Goal: Task Accomplishment & Management: Use online tool/utility

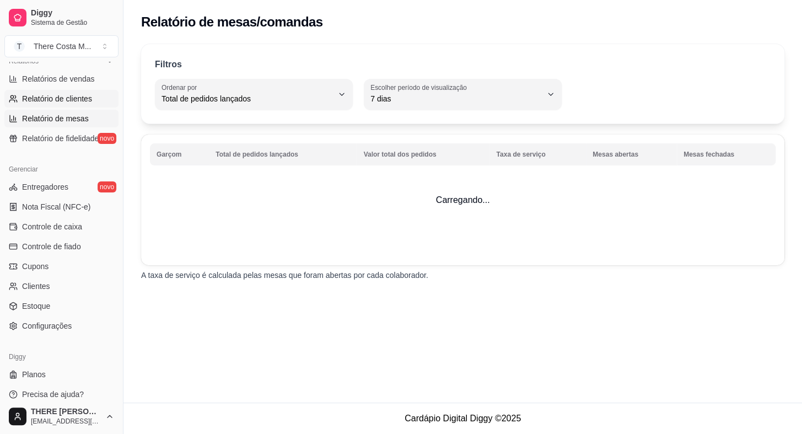
select select "30"
select select "HIGHEST_TOTAL_SPENT_WITH_ORDERS"
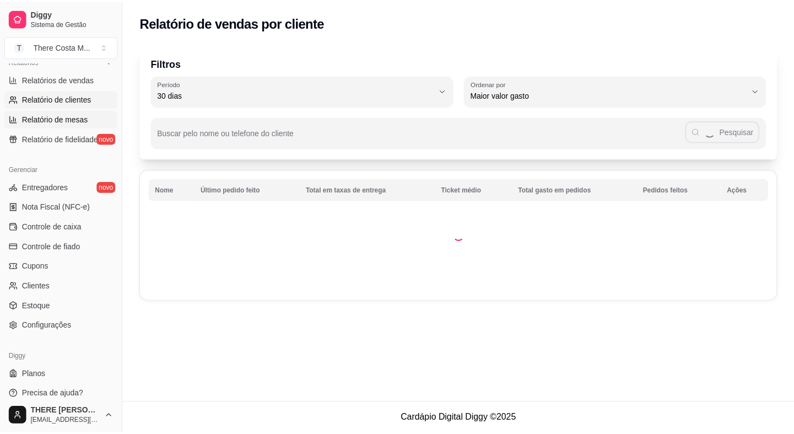
scroll to position [250, 0]
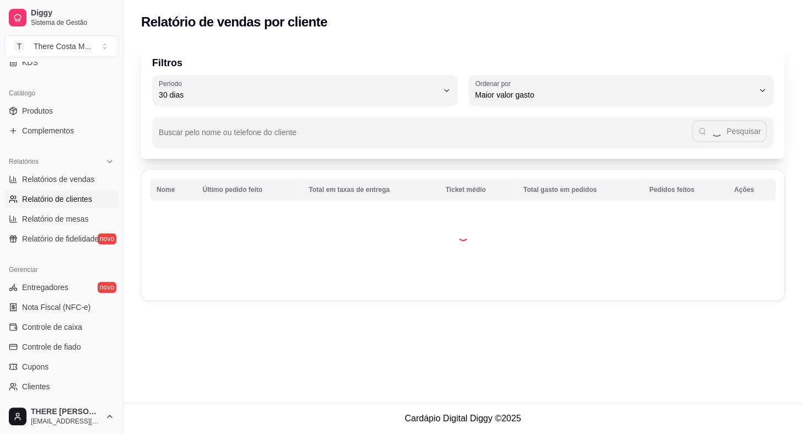
click at [67, 187] on ul "Relatórios de vendas Relatório de clientes Relatório de mesas Relatório de fide…" at bounding box center [61, 208] width 114 height 77
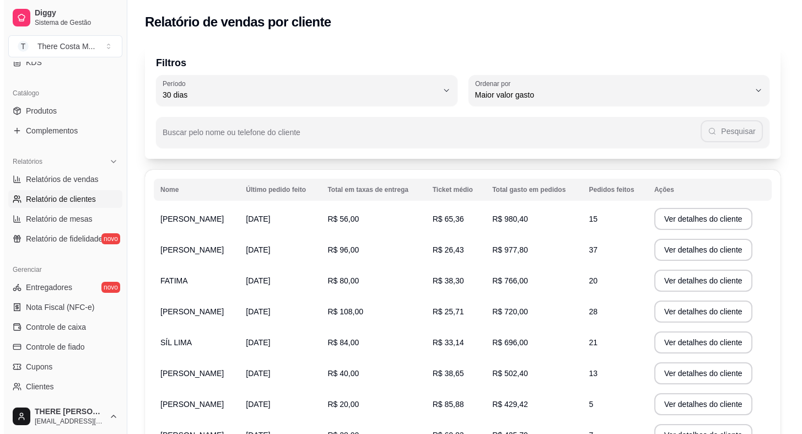
scroll to position [50, 0]
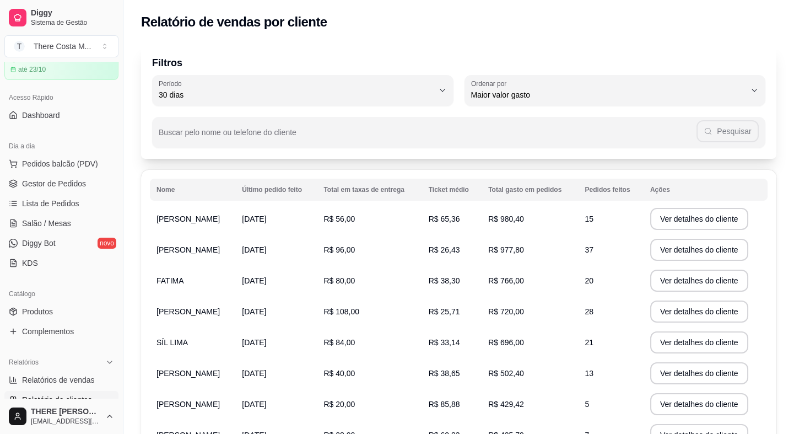
click at [54, 172] on ul "Pedidos balcão (PDV) Gestor de Pedidos Lista de Pedidos Salão / Mesas Diggy Bot…" at bounding box center [61, 213] width 114 height 117
click at [55, 179] on span "Gestor de Pedidos" at bounding box center [54, 183] width 64 height 11
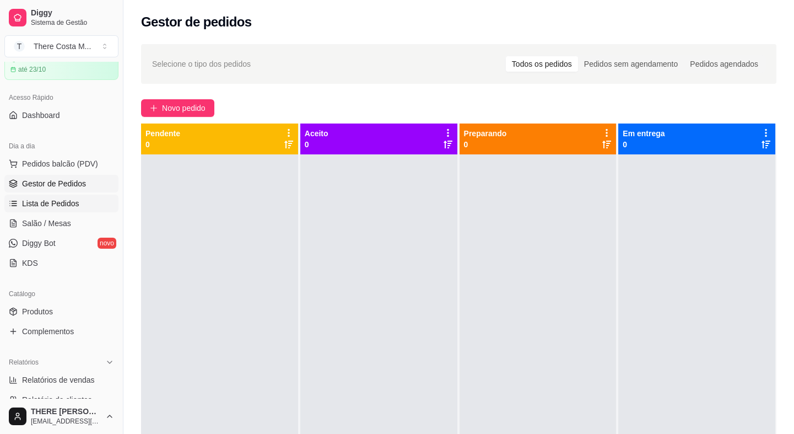
click at [56, 210] on link "Lista de Pedidos" at bounding box center [61, 203] width 114 height 18
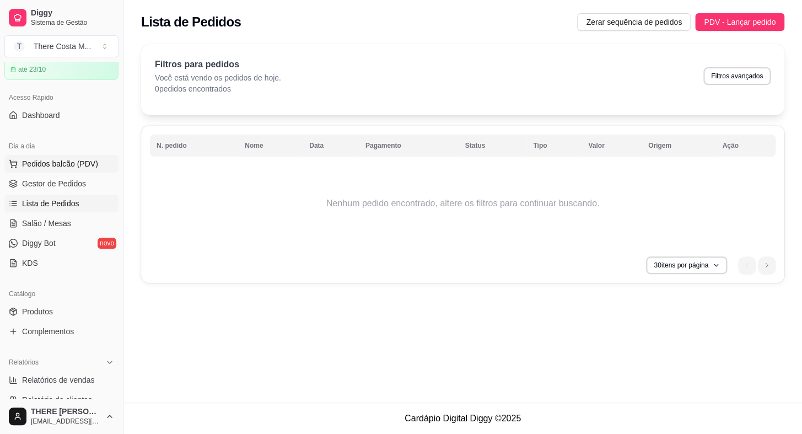
click at [77, 167] on span "Pedidos balcão (PDV)" at bounding box center [60, 163] width 76 height 11
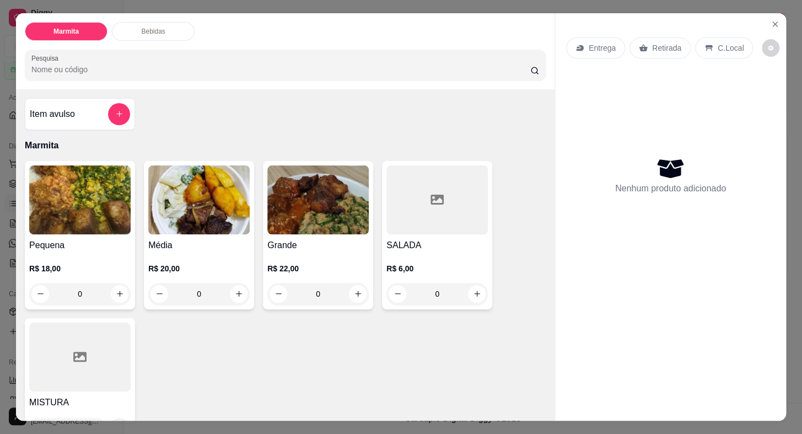
click at [66, 221] on img at bounding box center [79, 199] width 101 height 69
click at [770, 20] on icon "Close" at bounding box center [774, 24] width 9 height 9
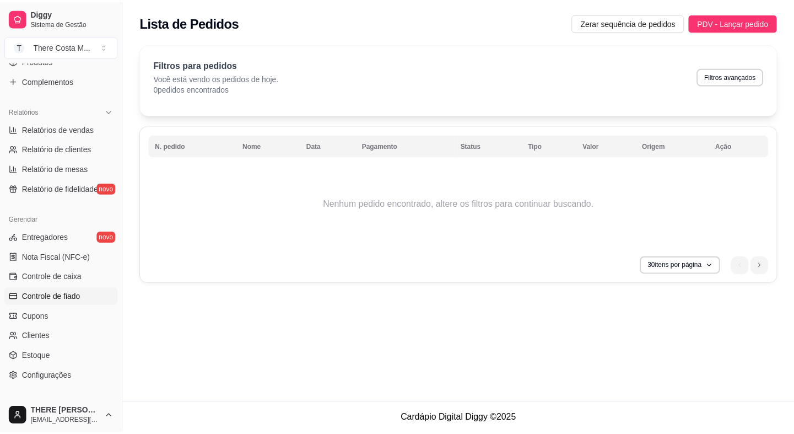
scroll to position [350, 0]
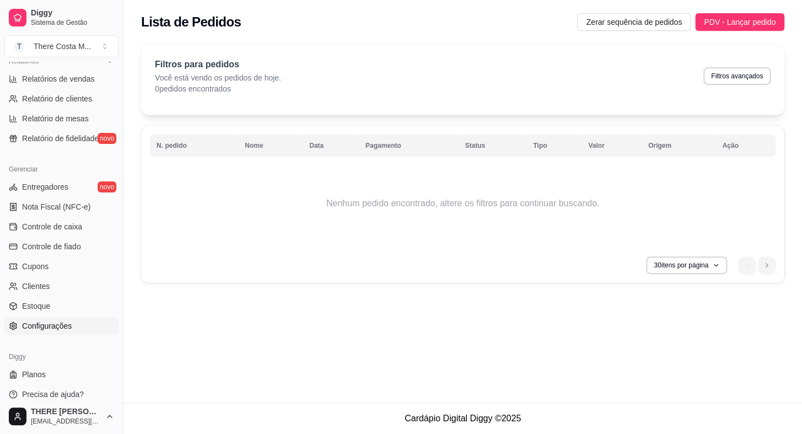
click at [68, 325] on span "Configurações" at bounding box center [47, 325] width 50 height 11
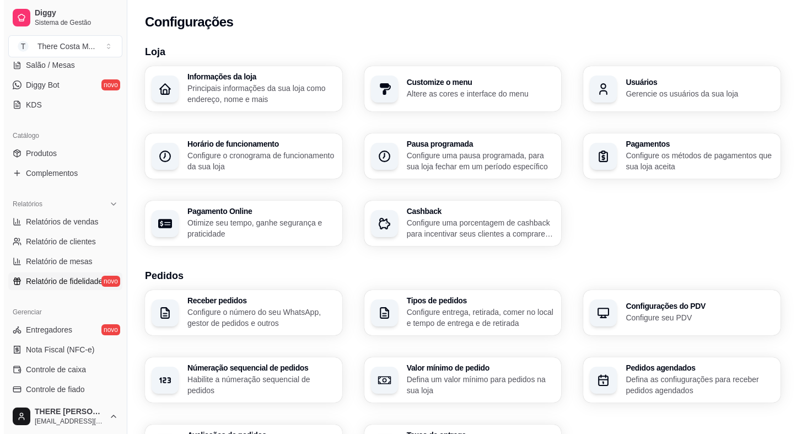
scroll to position [158, 0]
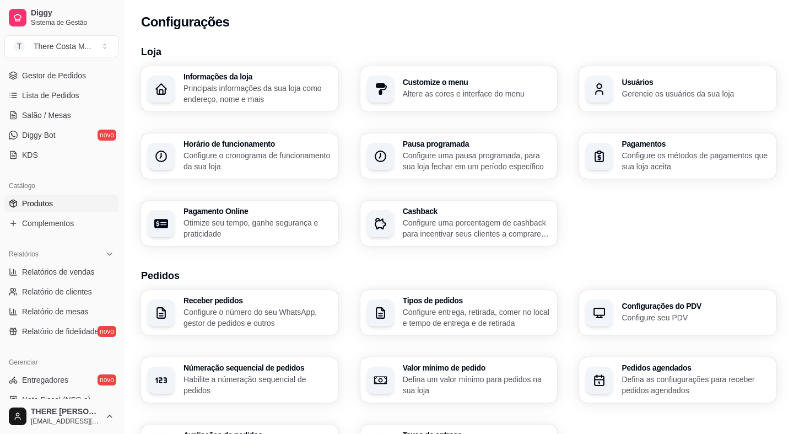
click at [44, 202] on span "Produtos" at bounding box center [37, 203] width 31 height 11
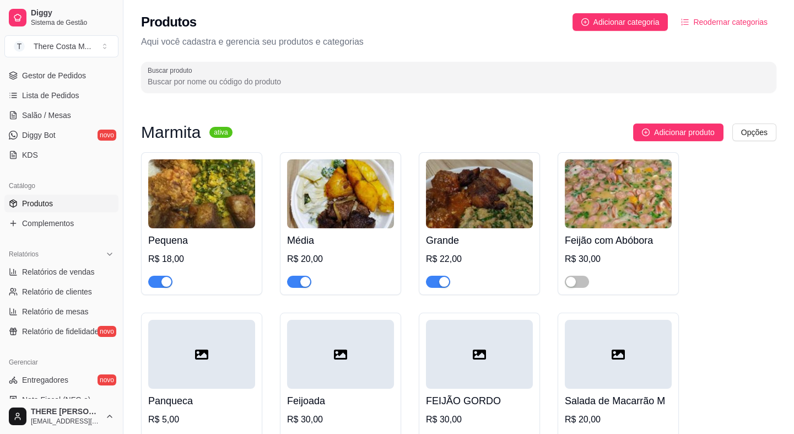
click at [175, 198] on img at bounding box center [201, 193] width 107 height 69
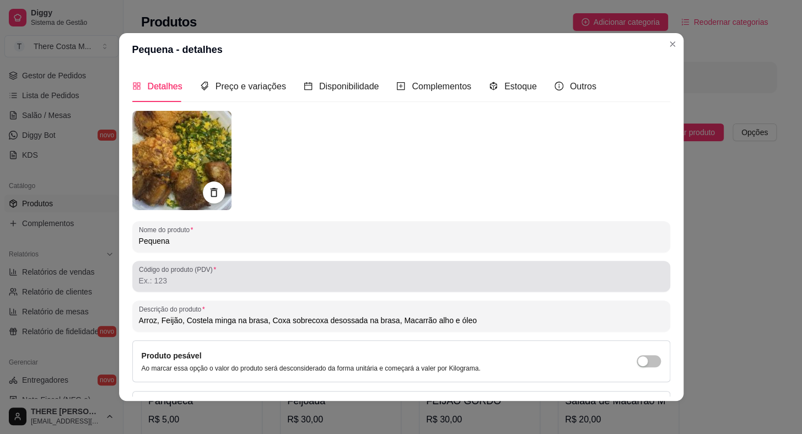
scroll to position [76, 0]
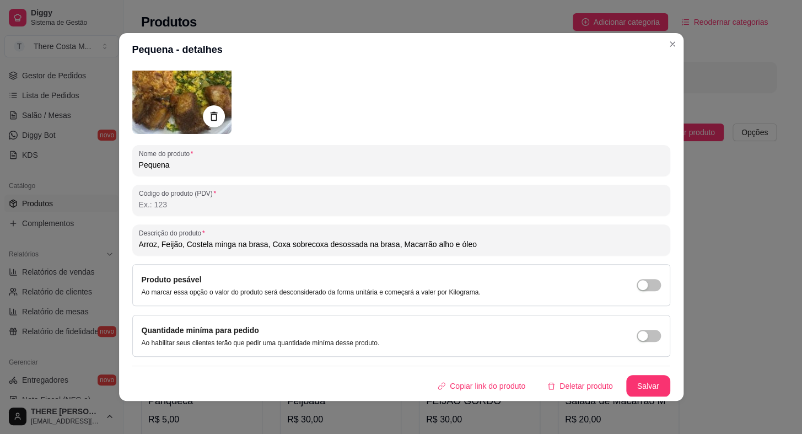
drag, startPoint x: 181, startPoint y: 245, endPoint x: 501, endPoint y: 240, distance: 320.1
click at [501, 240] on input "Arroz, Feijão, Costela minga na brasa, Coxa sobrecoxa desossada na brasa, Macar…" at bounding box center [401, 244] width 525 height 11
drag, startPoint x: 245, startPoint y: 246, endPoint x: 44, endPoint y: 253, distance: 201.2
click at [44, 253] on div "Pequena - detalhes Detalhes Preço e variações Disponibilidade Complementos Esto…" at bounding box center [401, 217] width 802 height 434
type input "[PERSON_NAME], Feijão, Bife em tiras, Parmegiana de frango, [GEOGRAPHIC_DATA]."
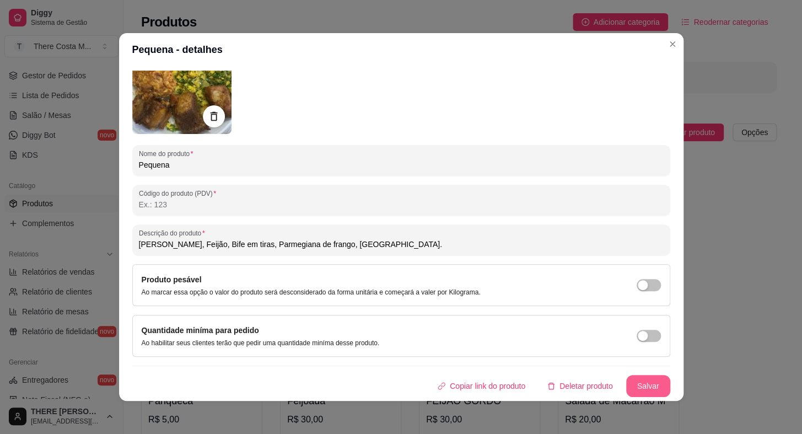
click at [635, 386] on button "Salvar" at bounding box center [648, 386] width 44 height 22
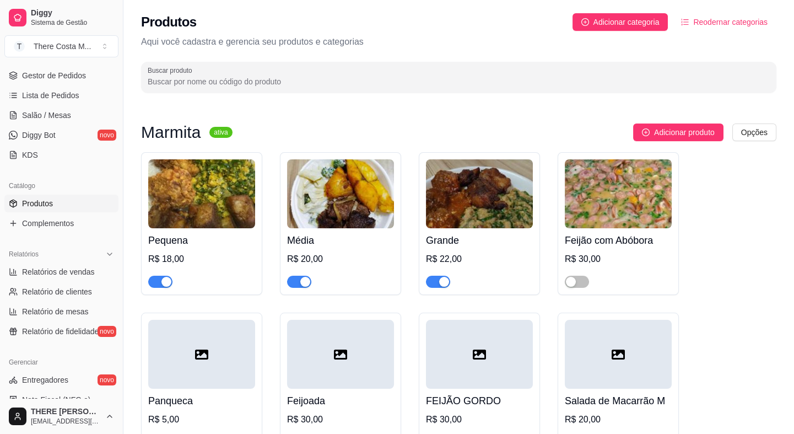
click at [390, 211] on img at bounding box center [340, 193] width 107 height 69
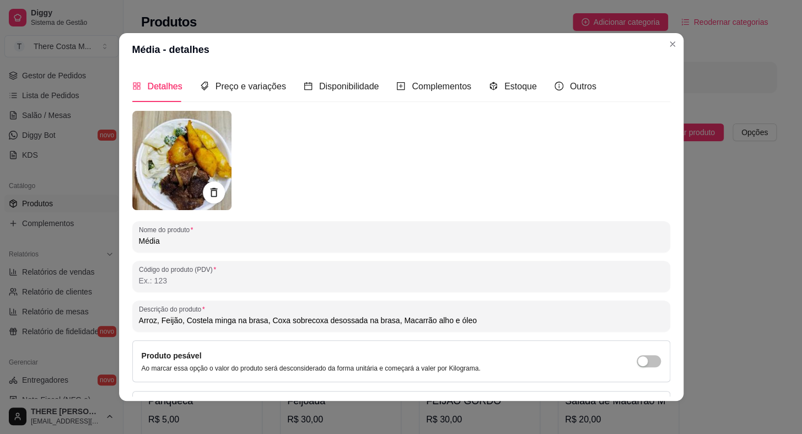
drag, startPoint x: 494, startPoint y: 322, endPoint x: 32, endPoint y: 337, distance: 461.9
click at [32, 337] on div "Média - detalhes Detalhes Preço e variações Disponibilidade Complementos Estoqu…" at bounding box center [401, 217] width 802 height 434
paste input "Bife em tiras, Parmegiana de frango, [GEOGRAPHIC_DATA]."
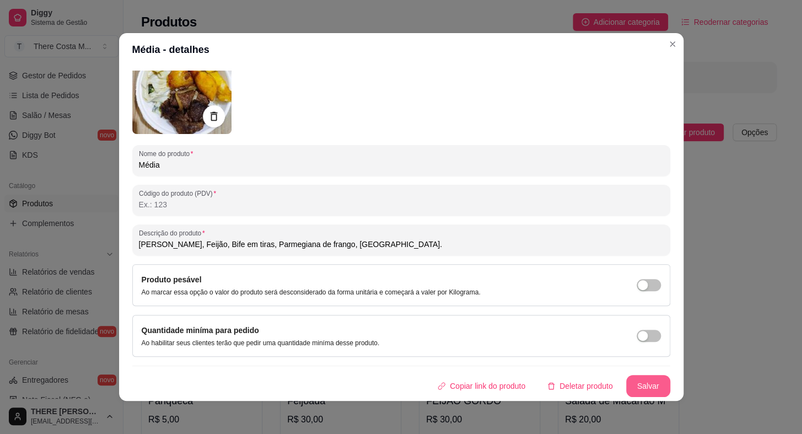
type input "[PERSON_NAME], Feijão, Bife em tiras, Parmegiana de frango, [GEOGRAPHIC_DATA]."
click at [636, 386] on button "Salvar" at bounding box center [647, 385] width 43 height 21
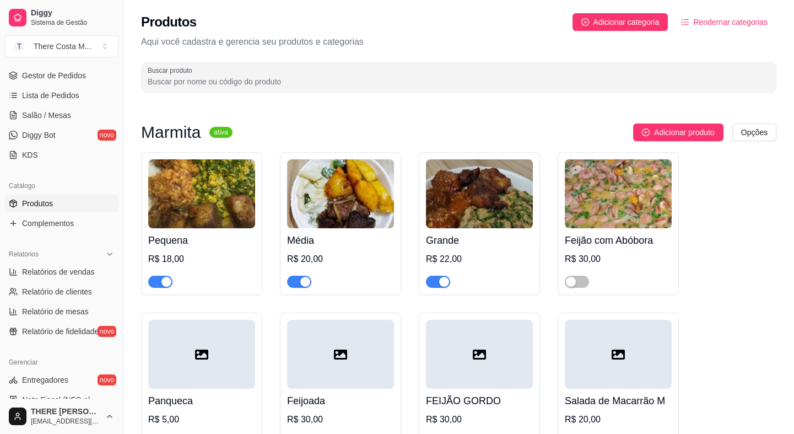
click at [459, 197] on img at bounding box center [479, 193] width 107 height 69
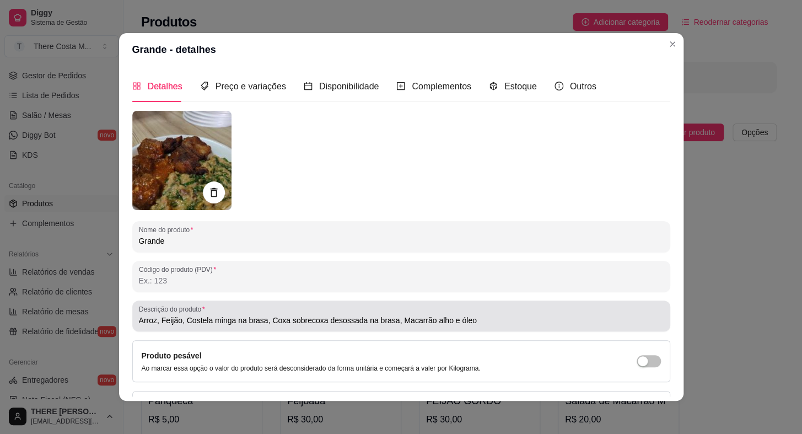
drag, startPoint x: 472, startPoint y: 309, endPoint x: 468, endPoint y: 314, distance: 6.0
click at [468, 314] on div "Arroz, Feijão, Costela minga na brasa, Coxa sobrecoxa desossada na brasa, Macar…" at bounding box center [401, 316] width 525 height 22
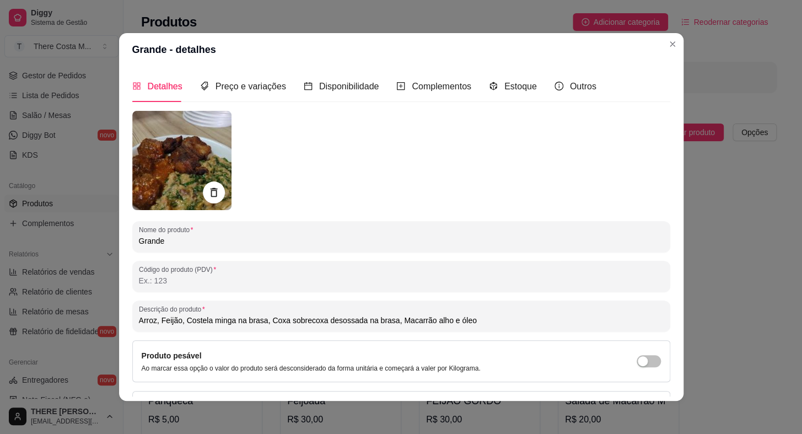
drag, startPoint x: 468, startPoint y: 320, endPoint x: 98, endPoint y: 333, distance: 369.9
click at [98, 333] on div "Grande - detalhes Detalhes Preço e variações Disponibilidade Complementos Estoq…" at bounding box center [401, 217] width 802 height 434
paste input "Bife em tiras, Parmegiana de frango, [GEOGRAPHIC_DATA]."
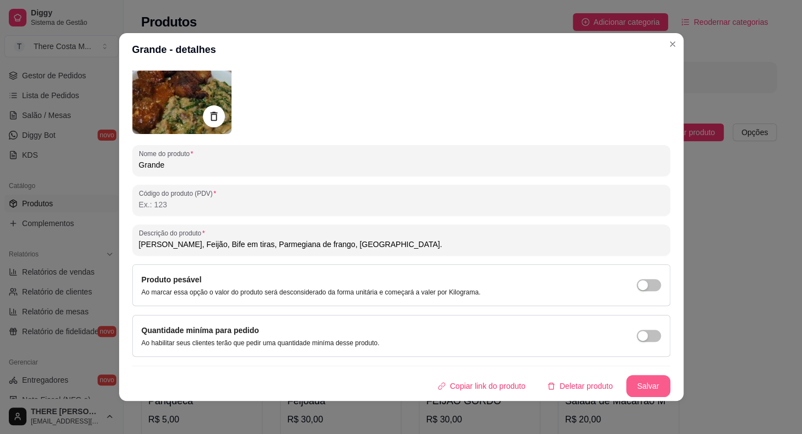
type input "[PERSON_NAME], Feijão, Bife em tiras, Parmegiana de frango, [GEOGRAPHIC_DATA]."
click at [631, 384] on button "Salvar" at bounding box center [648, 386] width 44 height 22
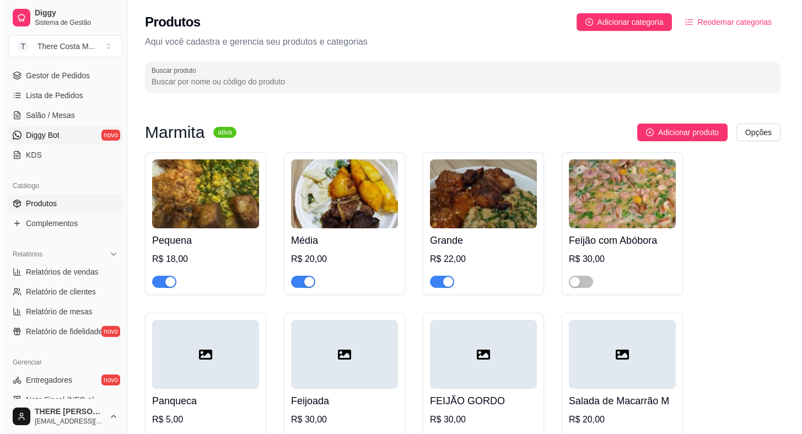
scroll to position [0, 0]
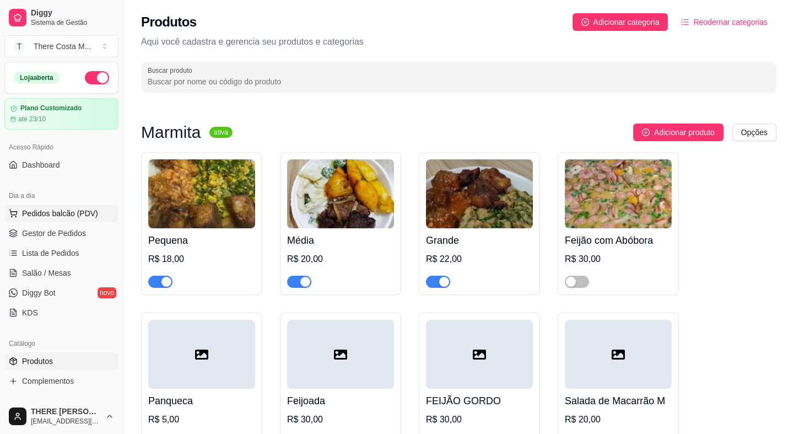
click at [31, 211] on span "Pedidos balcão (PDV)" at bounding box center [60, 213] width 76 height 11
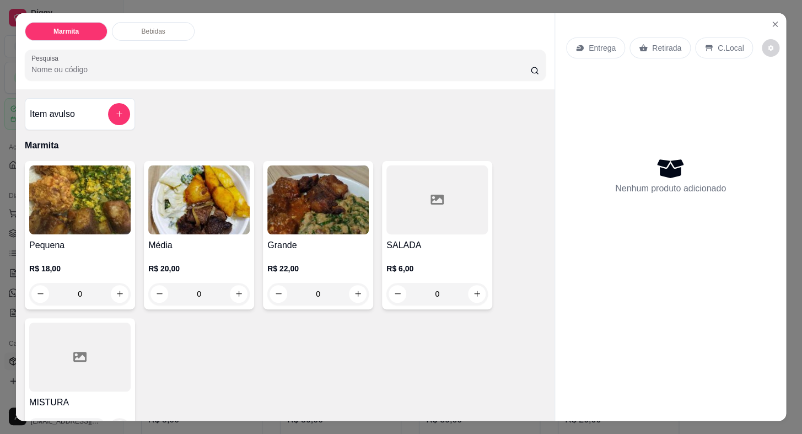
click at [312, 193] on img at bounding box center [317, 199] width 101 height 69
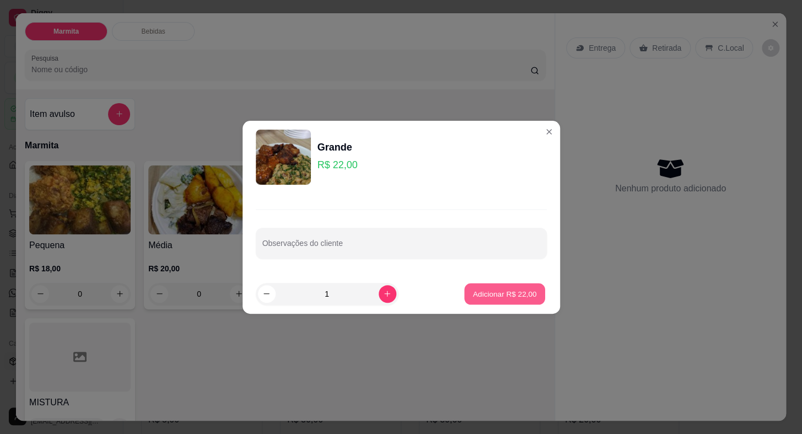
click at [506, 296] on p "Adicionar R$ 22,00" at bounding box center [505, 293] width 64 height 10
type input "1"
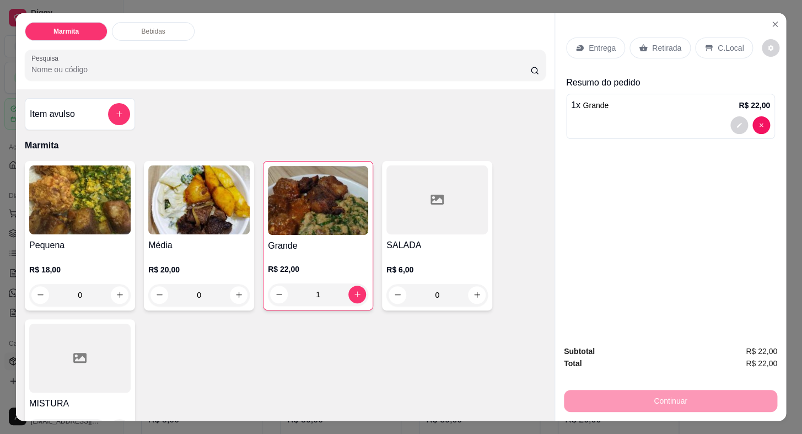
click at [589, 42] on p "Entrega" at bounding box center [601, 47] width 27 height 11
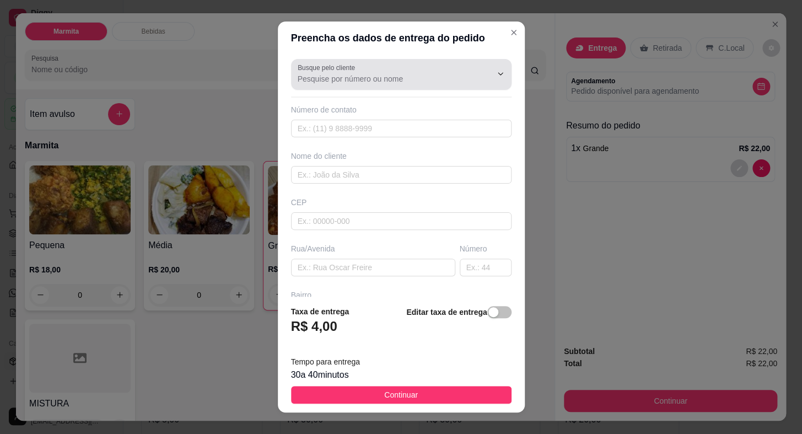
click at [349, 73] on input "Busque pelo cliente" at bounding box center [386, 78] width 176 height 11
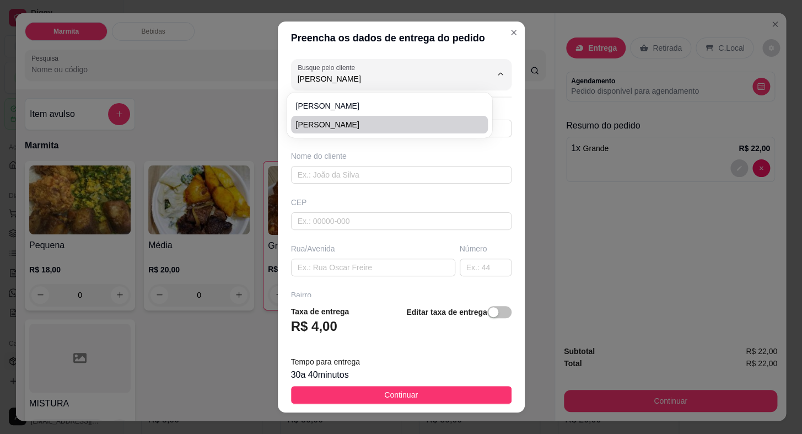
click at [325, 128] on span "[PERSON_NAME]" at bounding box center [383, 124] width 177 height 11
type input "[PERSON_NAME]"
type input "15996314552"
type input "[PERSON_NAME]"
type input "18440000"
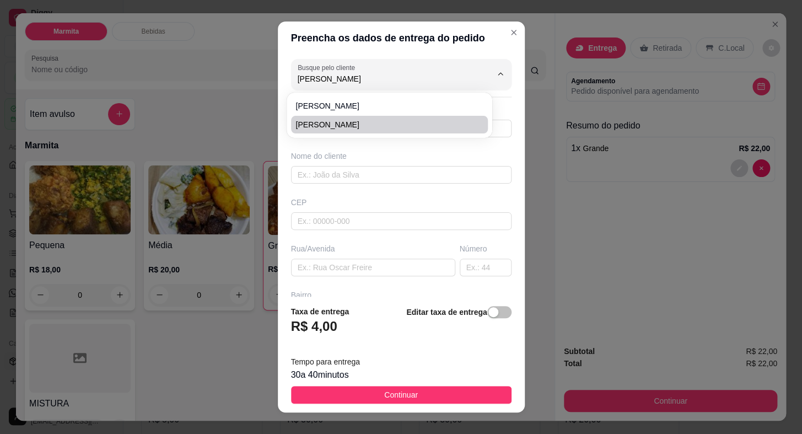
type input "[GEOGRAPHIC_DATA]"
type input "30"
type input "Itaberá"
type input "CASA VERDE"
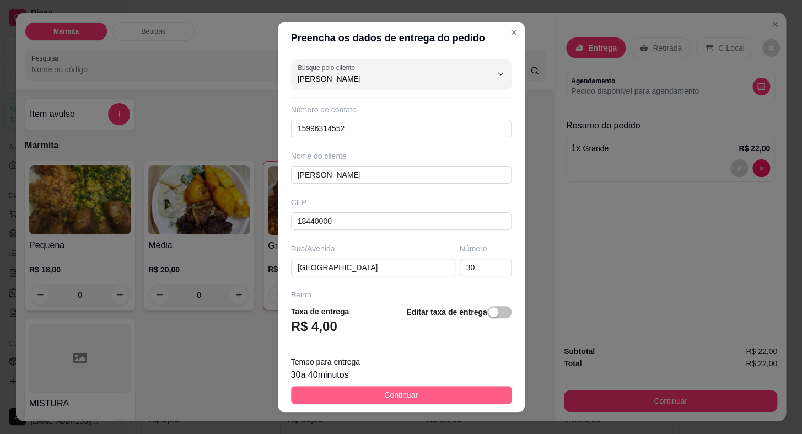
type input "[PERSON_NAME]"
click at [436, 399] on button "Continuar" at bounding box center [401, 395] width 220 height 18
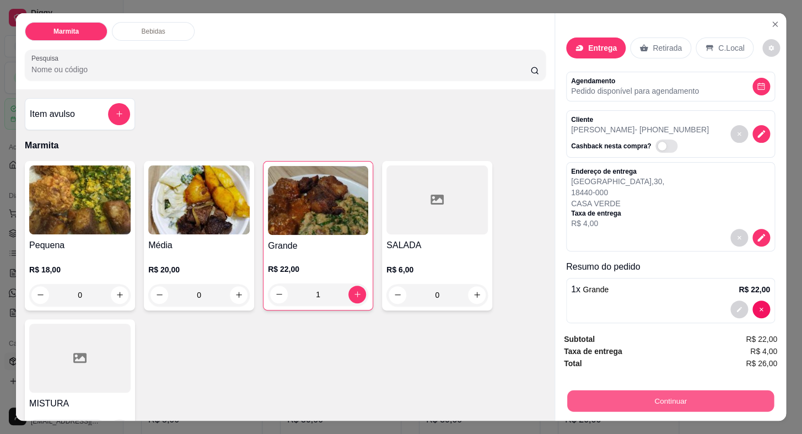
click at [588, 394] on button "Continuar" at bounding box center [670, 400] width 207 height 21
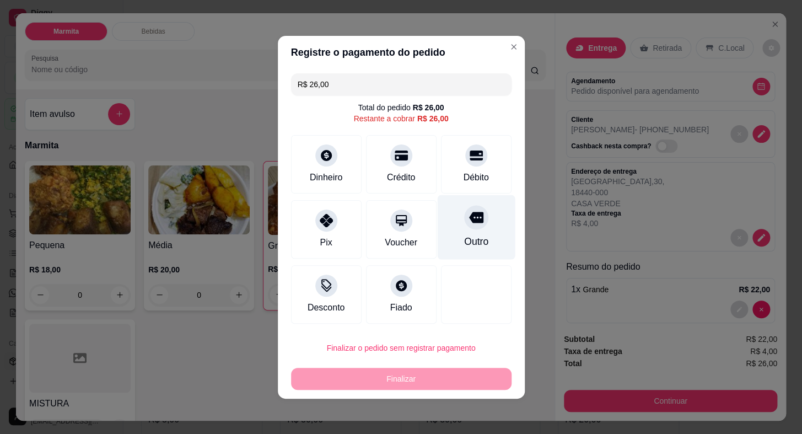
click at [472, 232] on div "Outro" at bounding box center [476, 226] width 78 height 64
type input "R$ 0,00"
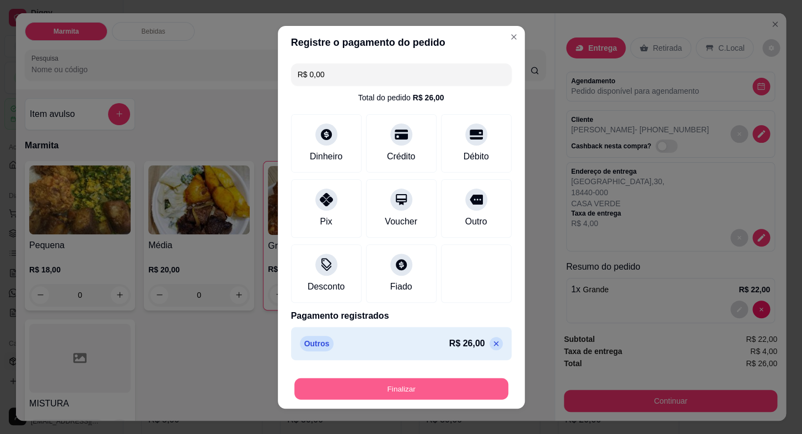
click at [412, 384] on button "Finalizar" at bounding box center [401, 387] width 214 height 21
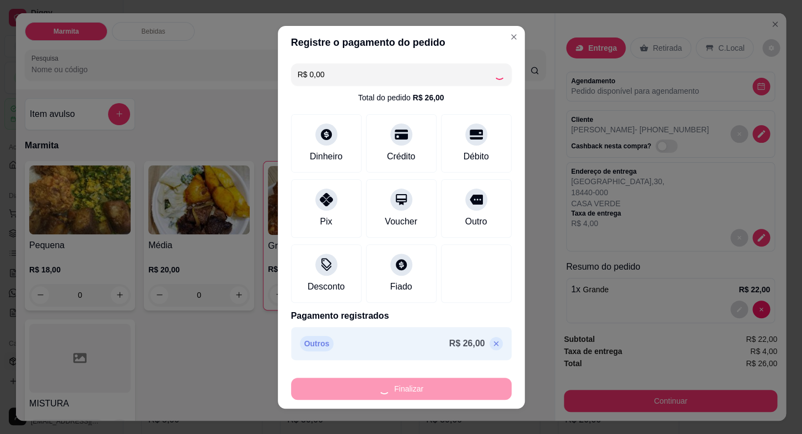
type input "0"
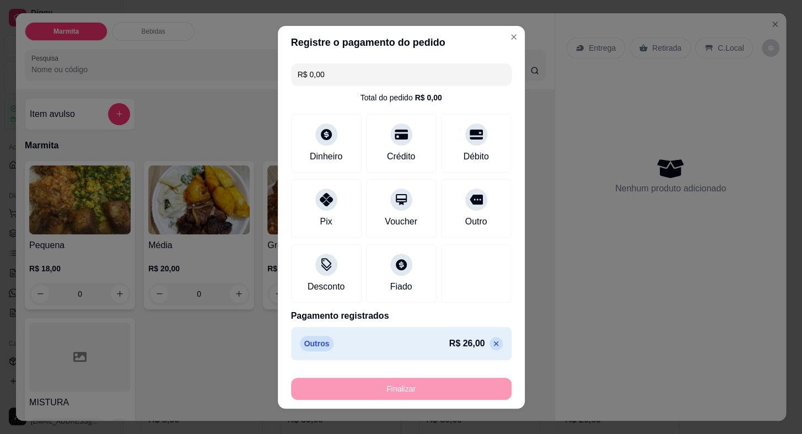
type input "-R$ 26,00"
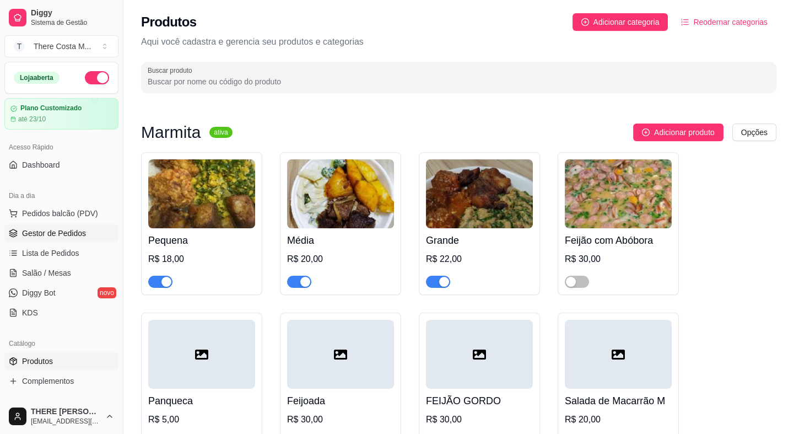
click at [62, 233] on span "Gestor de Pedidos" at bounding box center [54, 233] width 64 height 11
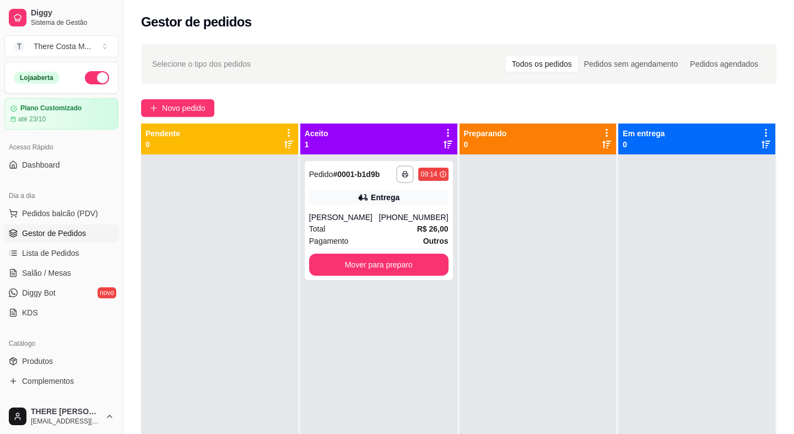
click at [558, 229] on div at bounding box center [538, 371] width 157 height 434
click at [58, 356] on link "Produtos" at bounding box center [61, 361] width 114 height 18
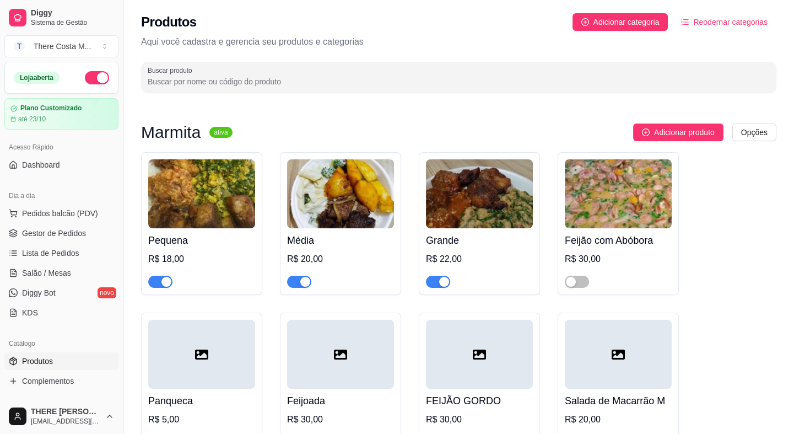
click at [163, 241] on h4 "Pequena" at bounding box center [201, 240] width 107 height 15
click at [69, 228] on span "Gestor de Pedidos" at bounding box center [54, 233] width 64 height 11
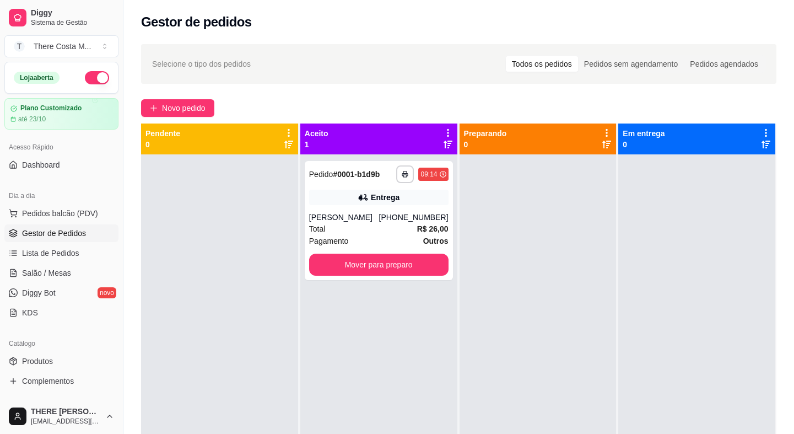
click at [192, 96] on div "**********" at bounding box center [458, 303] width 671 height 533
click at [206, 122] on div "**********" at bounding box center [458, 303] width 671 height 533
click at [198, 109] on span "Novo pedido" at bounding box center [184, 108] width 44 height 12
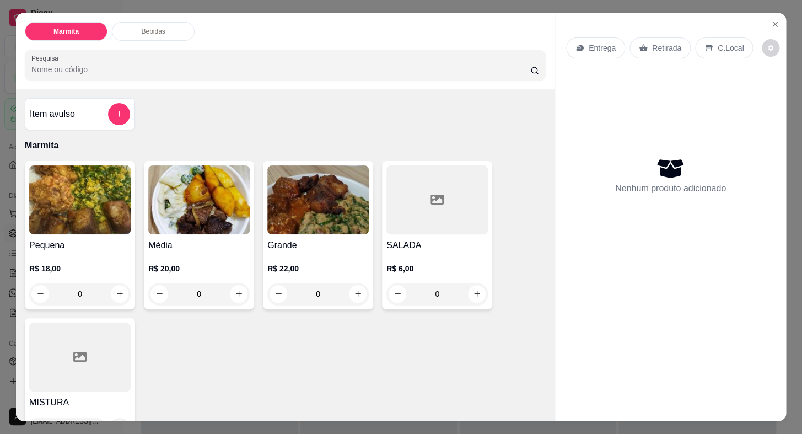
click at [652, 44] on p "Retirada" at bounding box center [666, 47] width 29 height 11
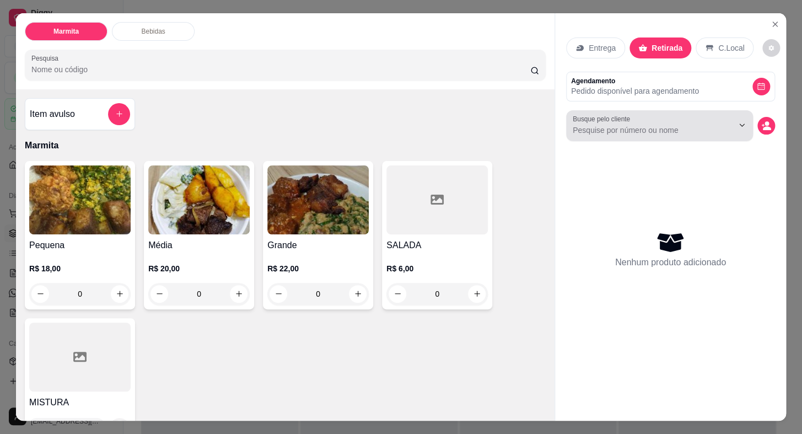
click at [637, 125] on input "Busque pelo cliente" at bounding box center [643, 130] width 143 height 11
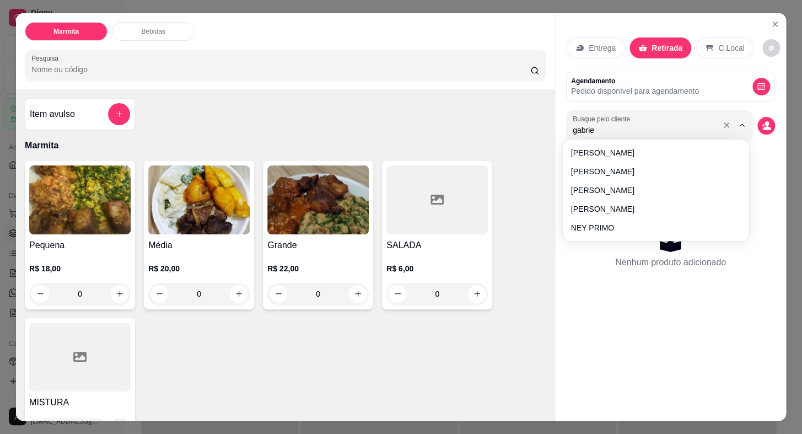
type input "[PERSON_NAME]"
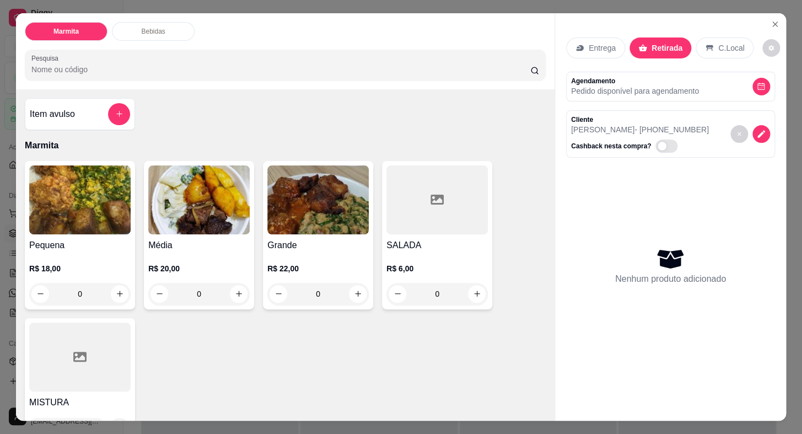
click at [55, 367] on div at bounding box center [79, 356] width 101 height 69
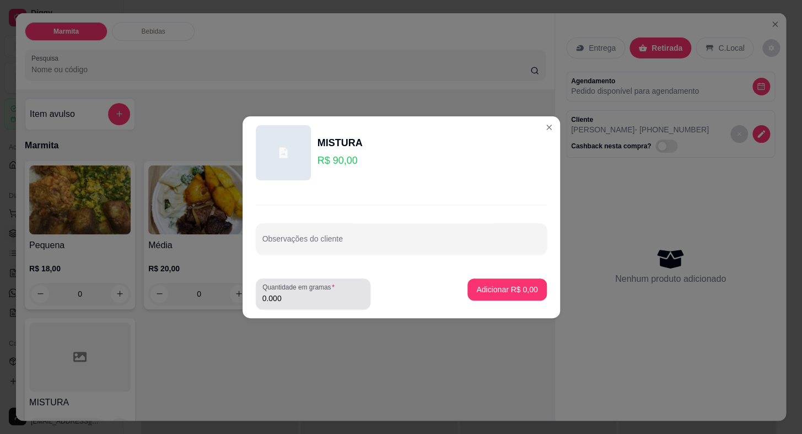
click at [368, 301] on div "Quantidade em gramas 0.000" at bounding box center [313, 293] width 115 height 31
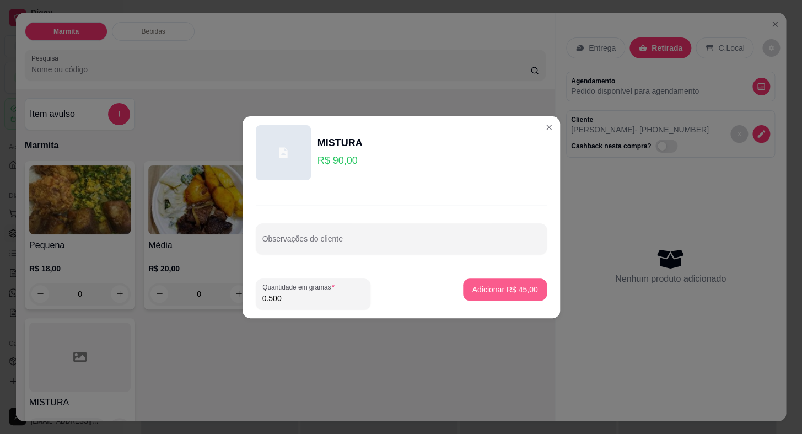
type input "0.500"
click at [501, 286] on p "Adicionar R$ 45,00" at bounding box center [505, 289] width 66 height 11
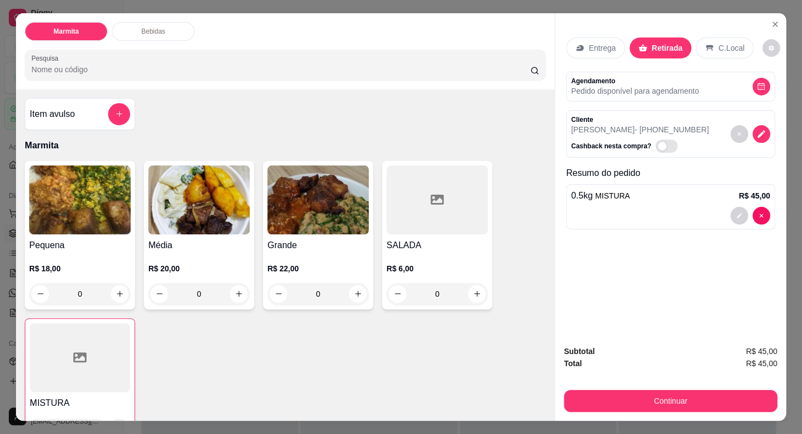
scroll to position [50, 0]
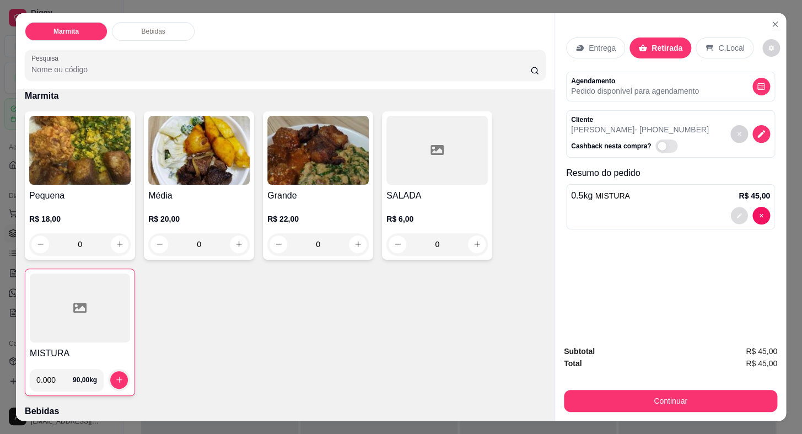
click at [736, 212] on icon "decrease-product-quantity" at bounding box center [739, 215] width 7 height 7
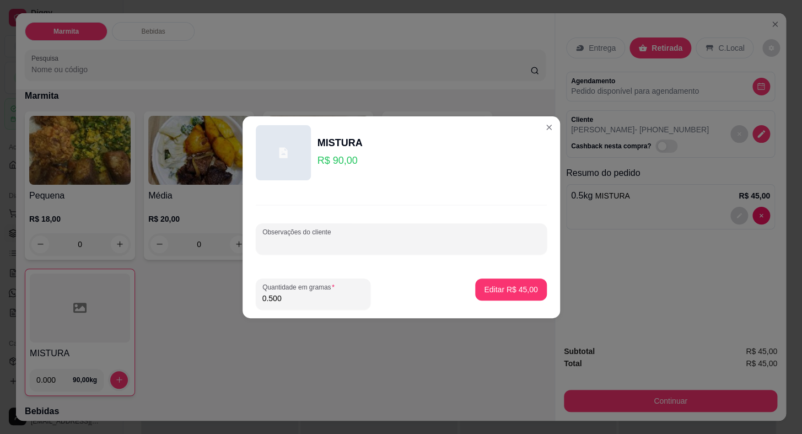
click at [299, 241] on input "Observações do cliente" at bounding box center [401, 242] width 278 height 11
type input "parmegiana"
click at [523, 284] on p "Editar R$ 45,00" at bounding box center [510, 289] width 53 height 11
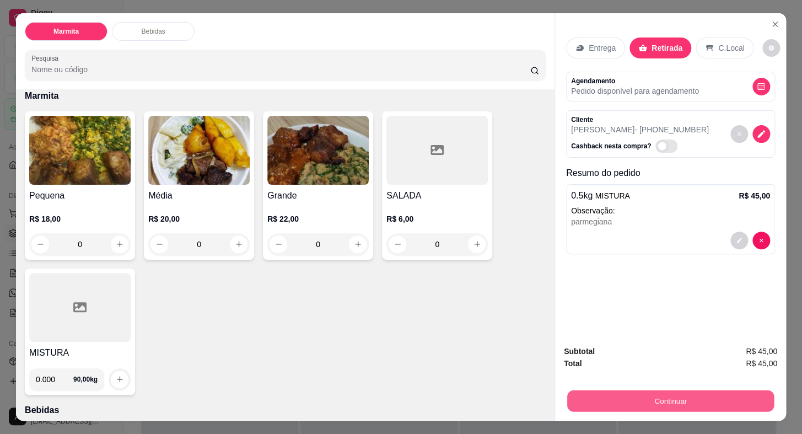
click at [645, 392] on button "Continuar" at bounding box center [670, 400] width 207 height 21
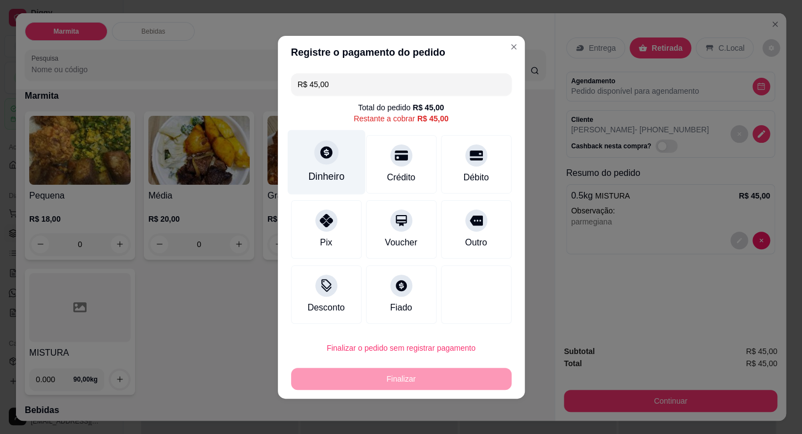
click at [329, 158] on icon at bounding box center [325, 152] width 14 height 14
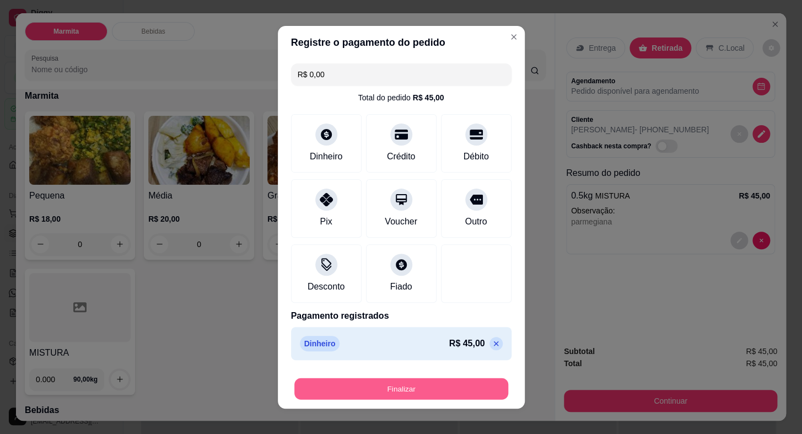
click at [471, 392] on button "Finalizar" at bounding box center [401, 387] width 214 height 21
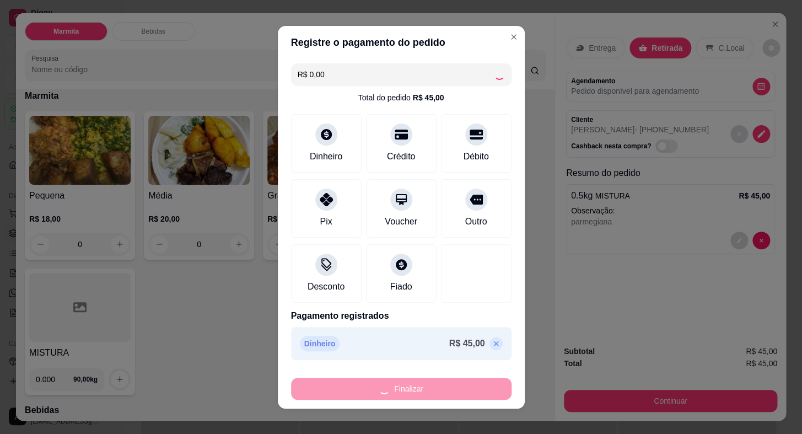
type input "-R$ 45,00"
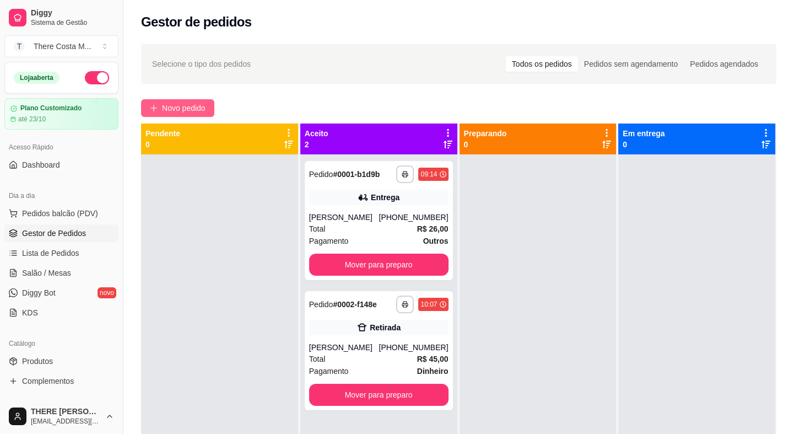
click at [193, 110] on span "Novo pedido" at bounding box center [184, 108] width 44 height 12
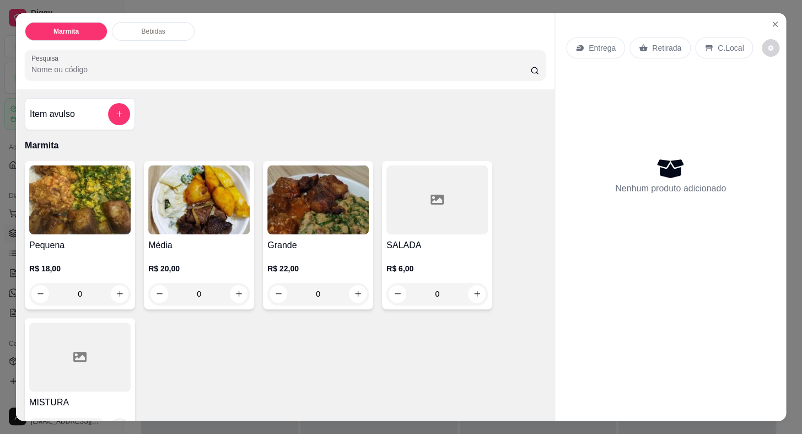
click at [601, 42] on p "Entrega" at bounding box center [601, 47] width 27 height 11
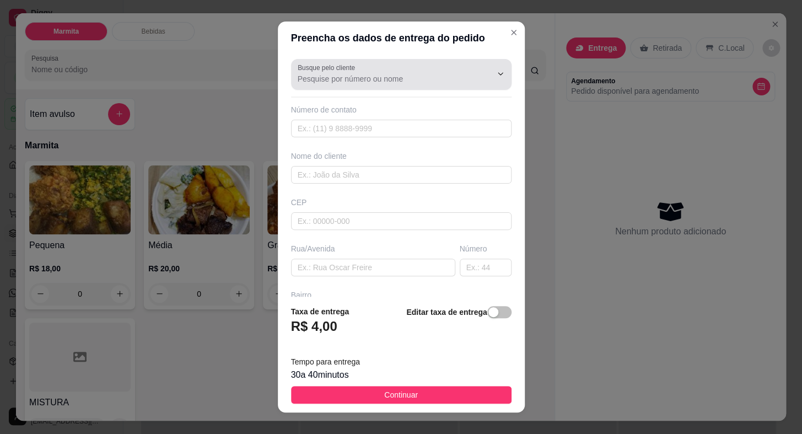
click at [435, 67] on div at bounding box center [401, 74] width 207 height 22
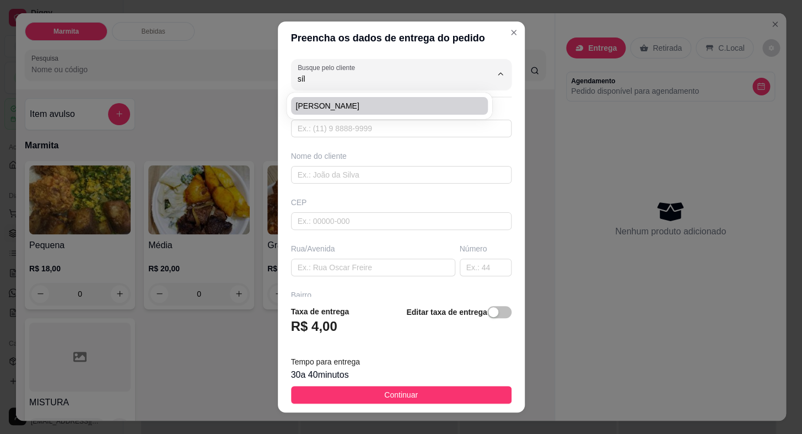
click at [342, 104] on span "[PERSON_NAME]" at bounding box center [383, 105] width 177 height 11
type input "[PERSON_NAME]"
type input "15997179678"
type input "[PERSON_NAME]"
type input "18440000"
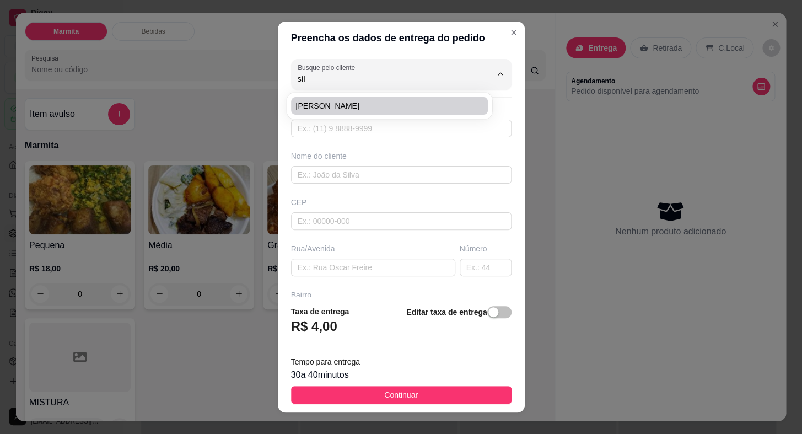
type input "Posto Trevo"
type input "X"
type input "Itaberá"
type input "POSTO TREVO"
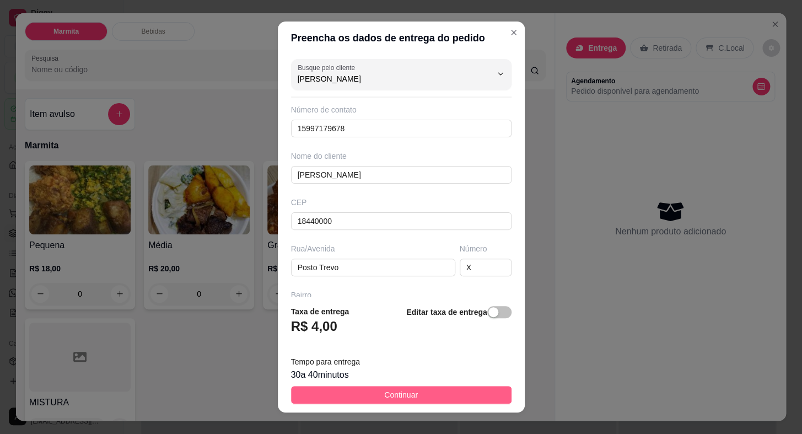
type input "[PERSON_NAME]"
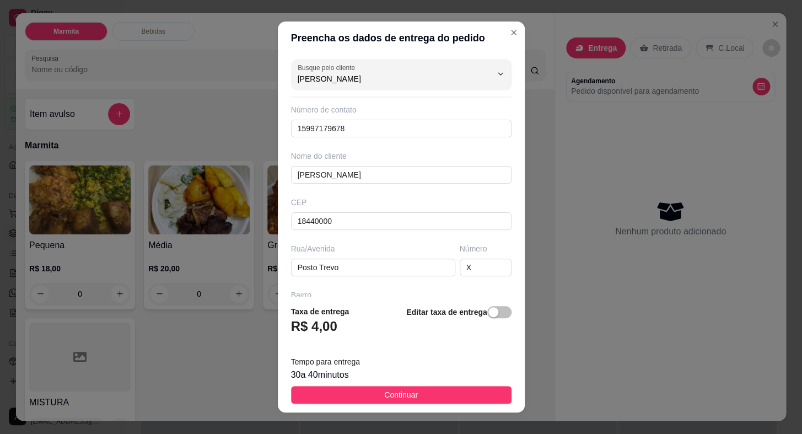
drag, startPoint x: 412, startPoint y: 389, endPoint x: 403, endPoint y: 407, distance: 20.0
click at [411, 389] on button "Continuar" at bounding box center [401, 395] width 220 height 18
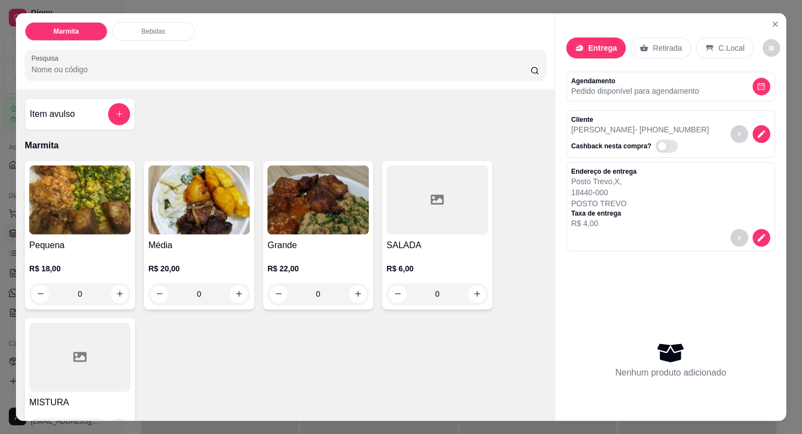
click at [67, 240] on h4 "Pequena" at bounding box center [79, 245] width 101 height 13
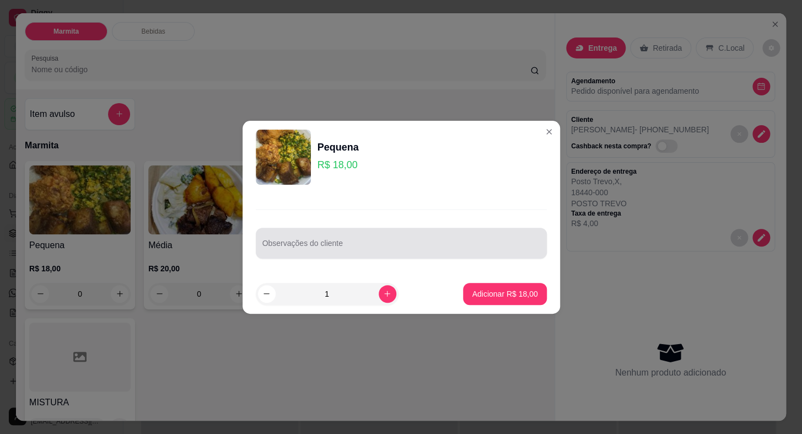
drag, startPoint x: 302, startPoint y: 234, endPoint x: 280, endPoint y: 212, distance: 30.4
click at [289, 224] on div "Observações do cliente" at bounding box center [400, 233] width 317 height 80
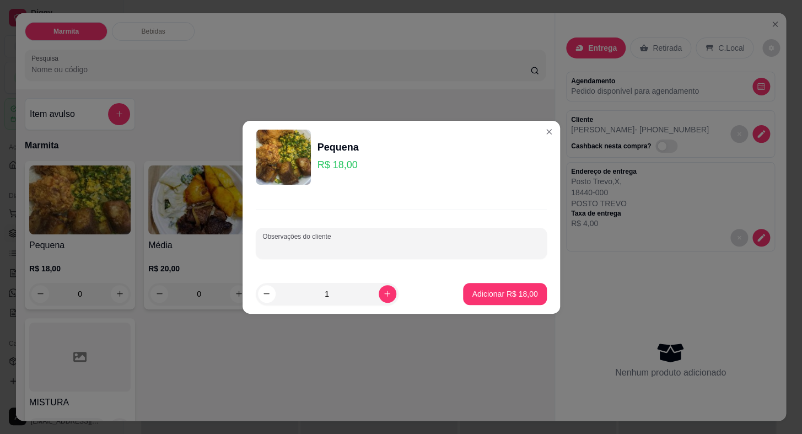
click at [355, 247] on input "Observações do cliente" at bounding box center [401, 247] width 278 height 11
type input "arroz, feijão e parmegiana"
click at [493, 296] on p "Adicionar R$ 18,00" at bounding box center [505, 293] width 64 height 10
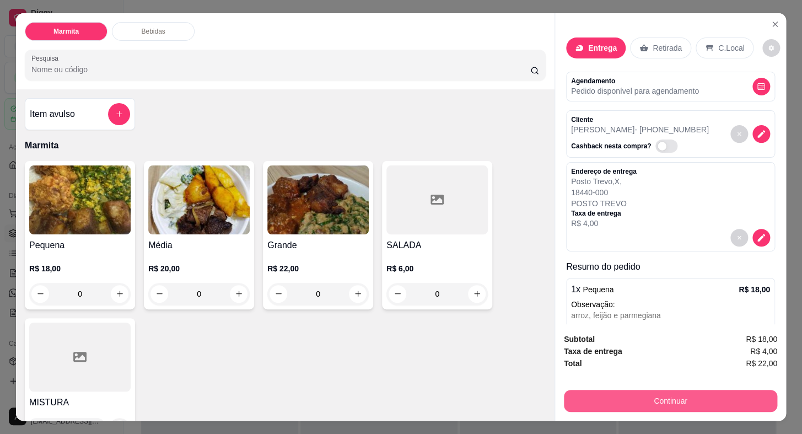
click at [652, 405] on button "Continuar" at bounding box center [670, 401] width 213 height 22
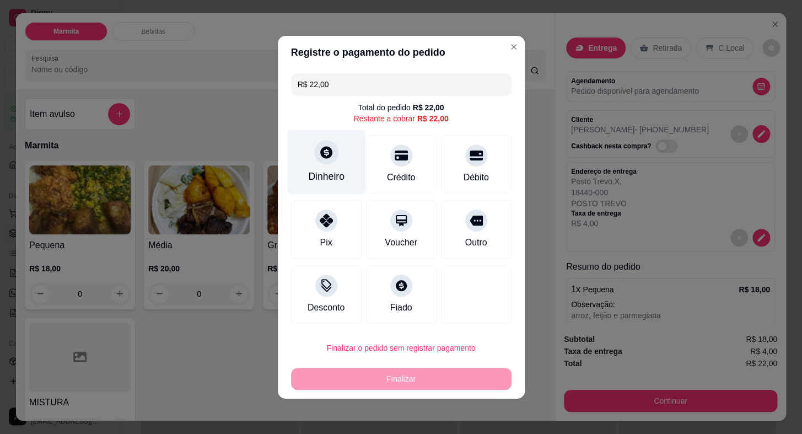
click at [318, 156] on icon at bounding box center [325, 152] width 14 height 14
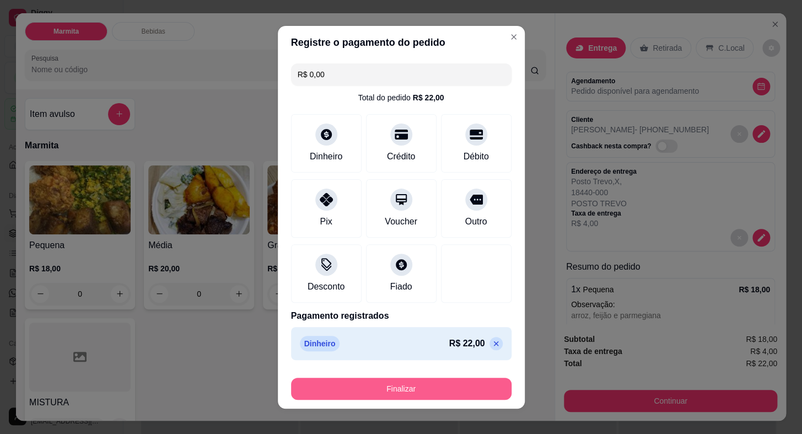
click at [448, 388] on button "Finalizar" at bounding box center [401, 388] width 220 height 22
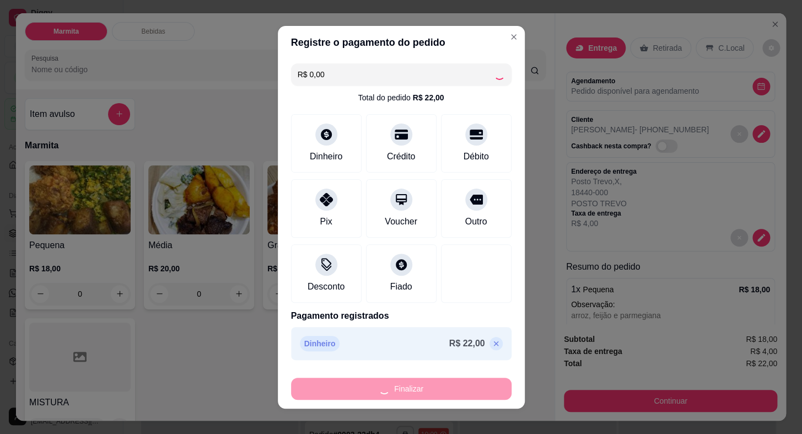
type input "-R$ 22,00"
